Goal: Navigation & Orientation: Find specific page/section

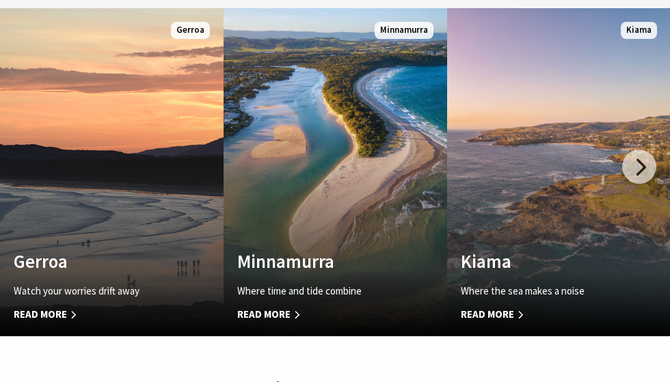
scroll to position [221, 680]
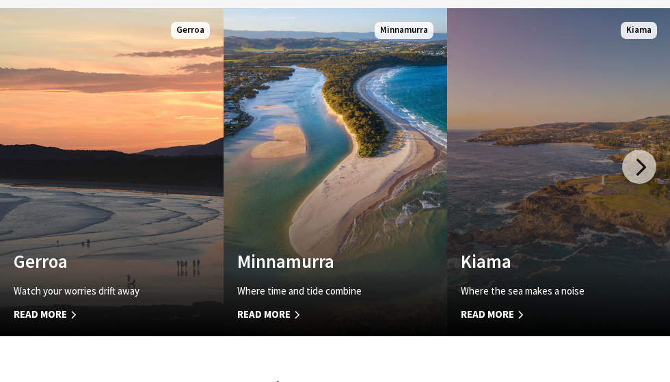
click at [541, 150] on link "Custom Image Used Kiama Where the sea makes a noise Read More Kiama" at bounding box center [558, 172] width 223 height 328
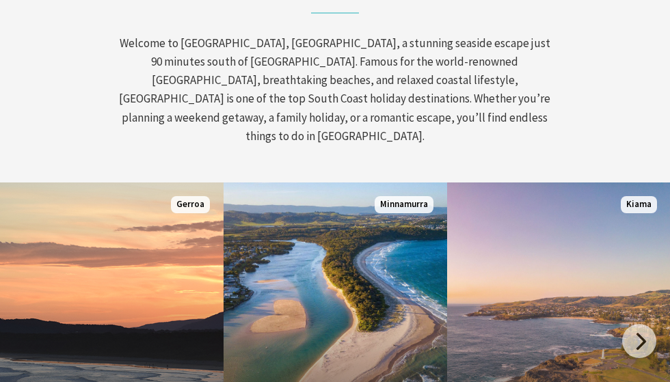
scroll to position [584, 0]
